Goal: Communication & Community: Ask a question

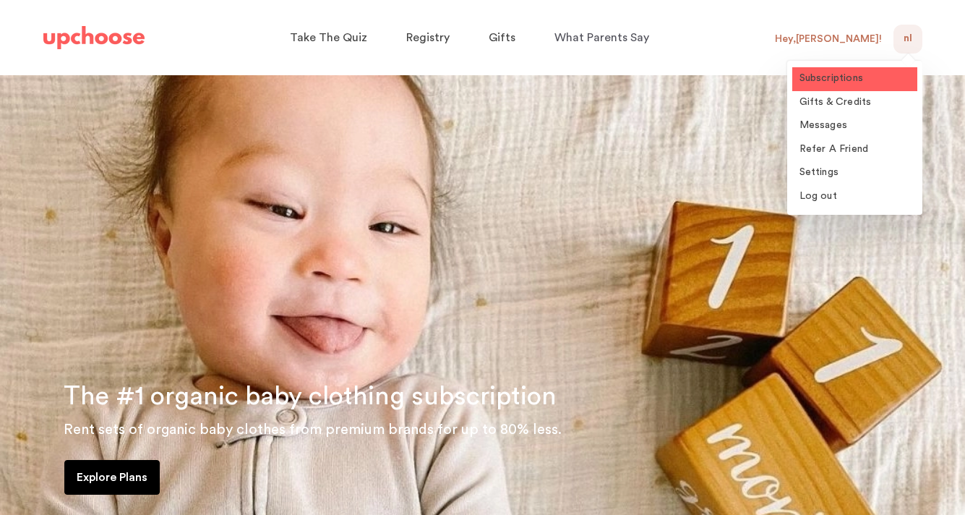
click at [847, 77] on span "Subscriptions" at bounding box center [832, 78] width 64 height 10
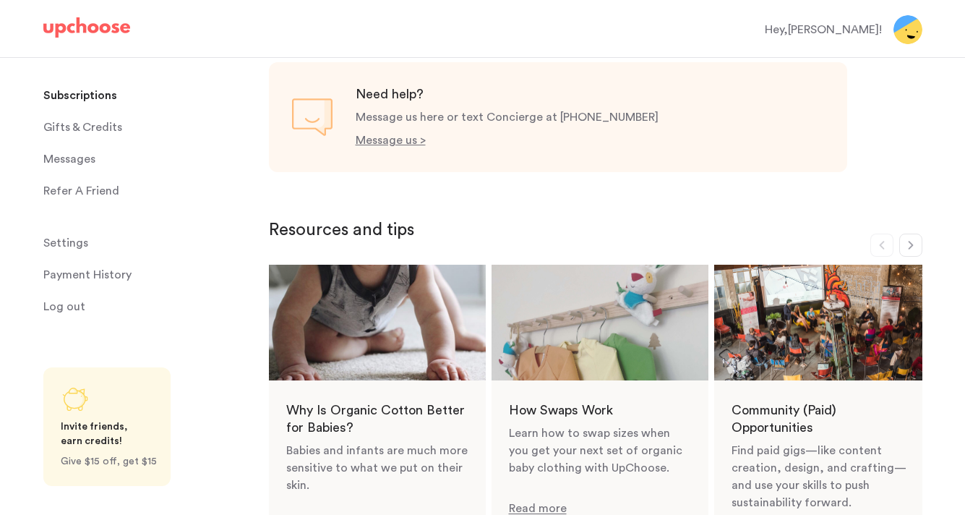
scroll to position [627, 0]
click at [396, 141] on p "Message us >" at bounding box center [391, 140] width 70 height 12
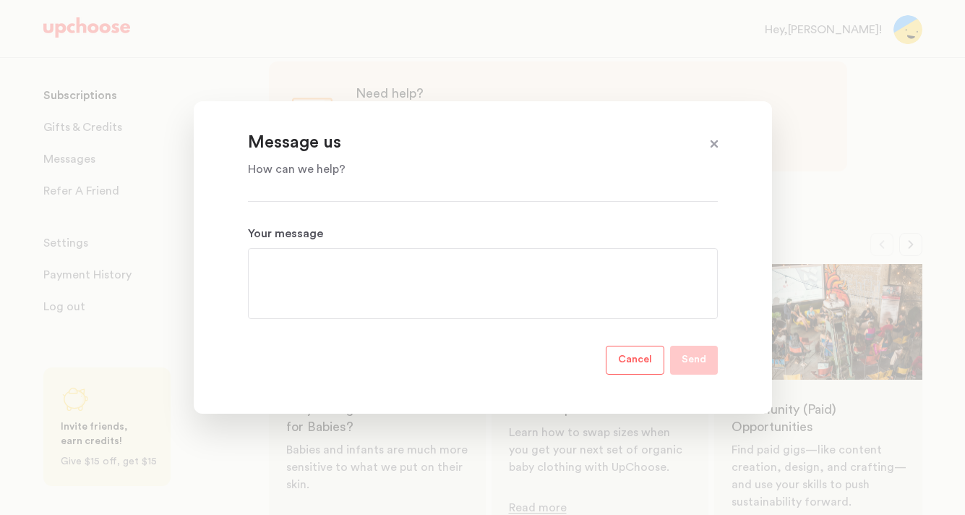
click at [340, 269] on textarea "Your message" at bounding box center [483, 283] width 447 height 52
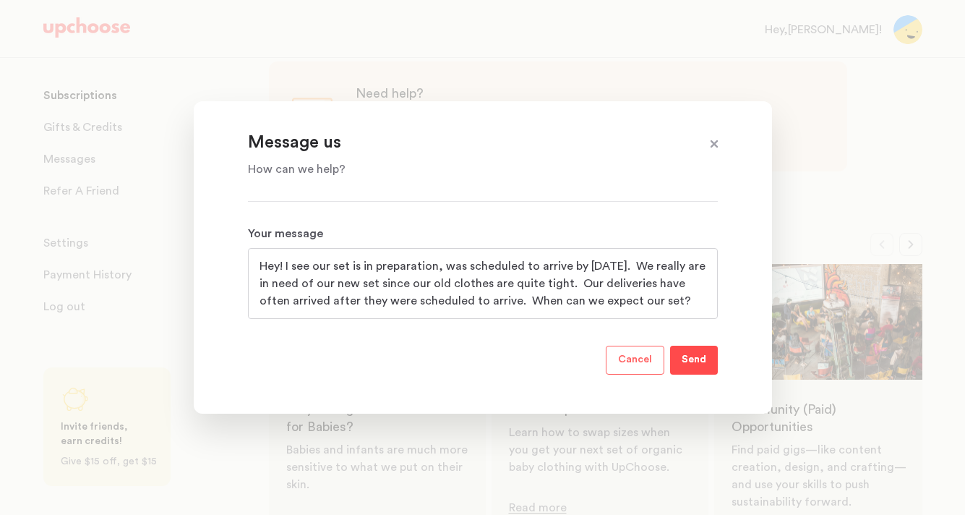
type textarea "Hey! I see our set is in preparation, was scheduled to arrive by [DATE]. We rea…"
click at [682, 361] on p "Send" at bounding box center [694, 359] width 25 height 17
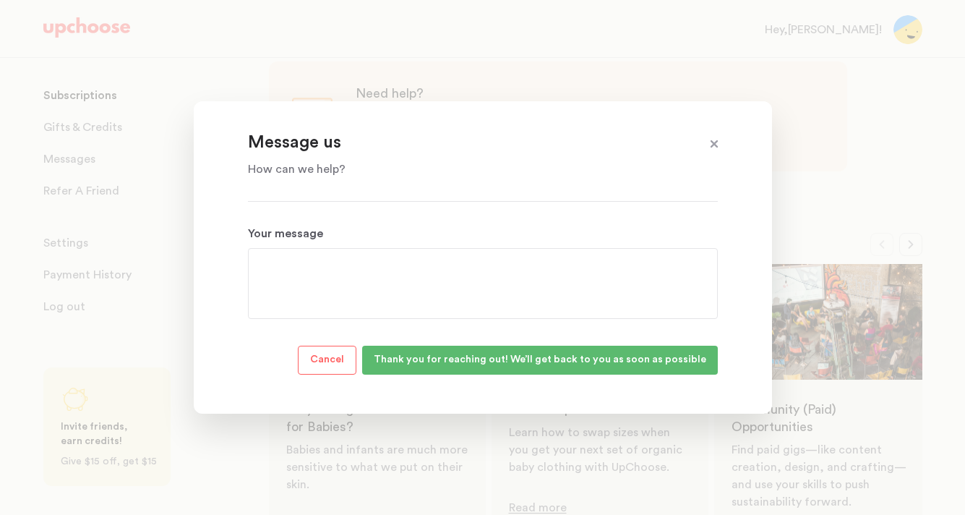
click at [714, 149] on span at bounding box center [714, 144] width 19 height 19
